Goal: Find contact information: Obtain details needed to contact an individual or organization

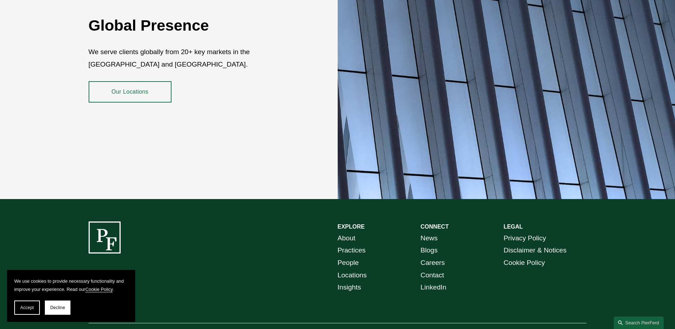
scroll to position [1302, 0]
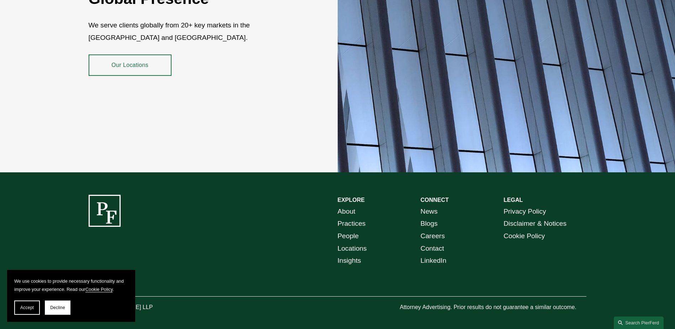
click at [14, 307] on section "We use cookies to provide necessary functionality and improve your experience. …" at bounding box center [71, 296] width 128 height 52
click at [20, 308] on button "Accept" at bounding box center [27, 307] width 26 height 14
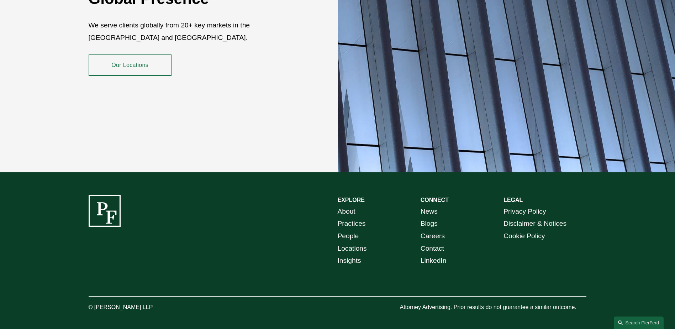
click at [347, 243] on link "Locations" at bounding box center [352, 248] width 29 height 12
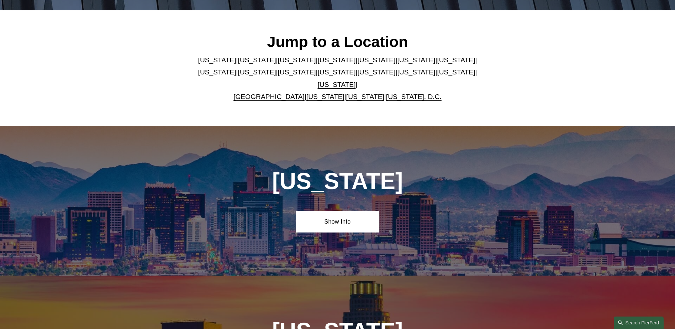
scroll to position [142, 0]
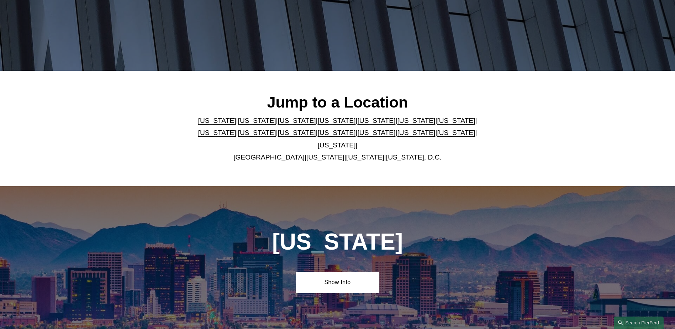
click at [356, 141] on link "Texas" at bounding box center [337, 144] width 38 height 7
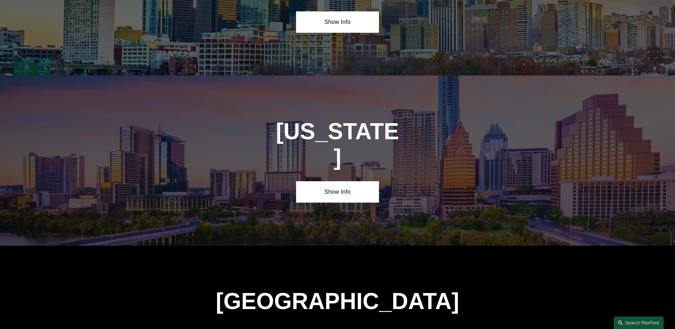
scroll to position [2422, 0]
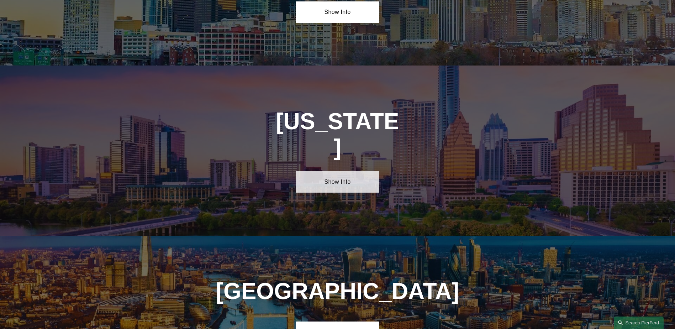
click at [346, 171] on link "Show Info" at bounding box center [337, 181] width 83 height 21
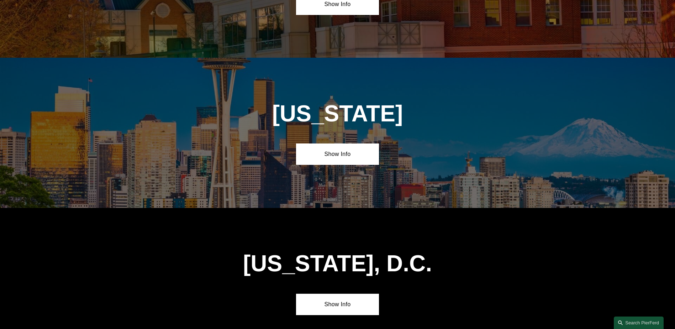
scroll to position [3147, 0]
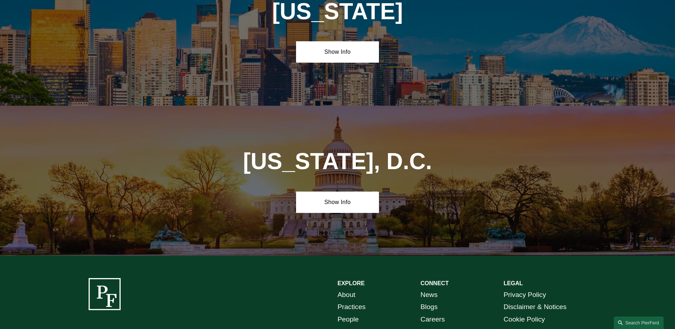
click at [434, 325] on link "Contact" at bounding box center [432, 331] width 23 height 12
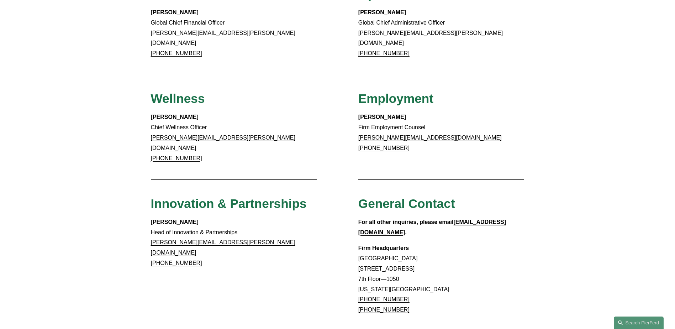
scroll to position [534, 0]
